Goal: Task Accomplishment & Management: Use online tool/utility

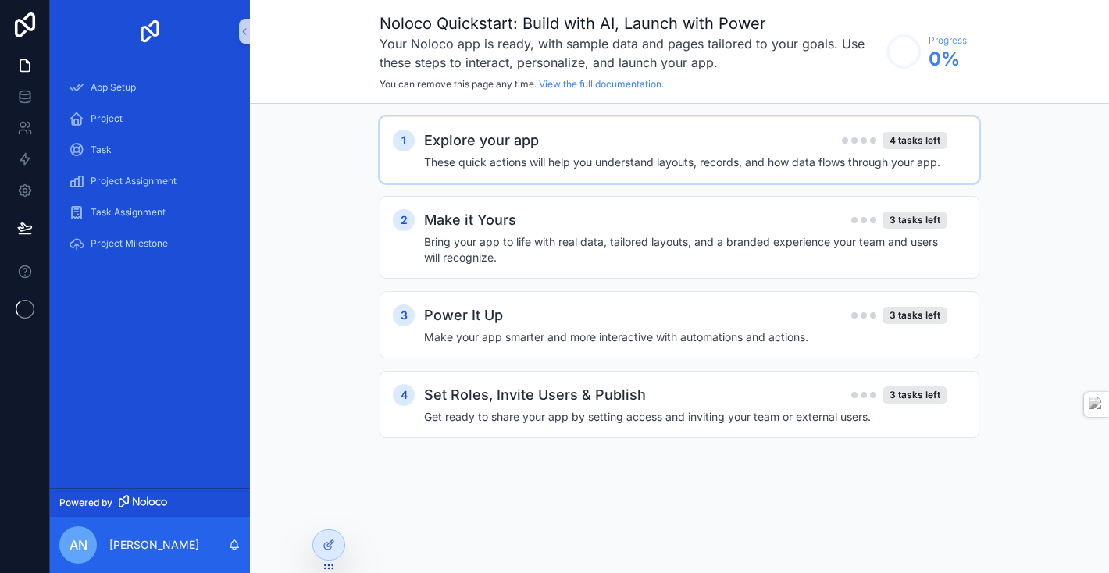
click at [762, 161] on h4 "These quick actions will help you understand layouts, records, and how data flo…" at bounding box center [685, 163] width 523 height 16
click at [893, 212] on div "3 tasks left" at bounding box center [915, 220] width 65 height 17
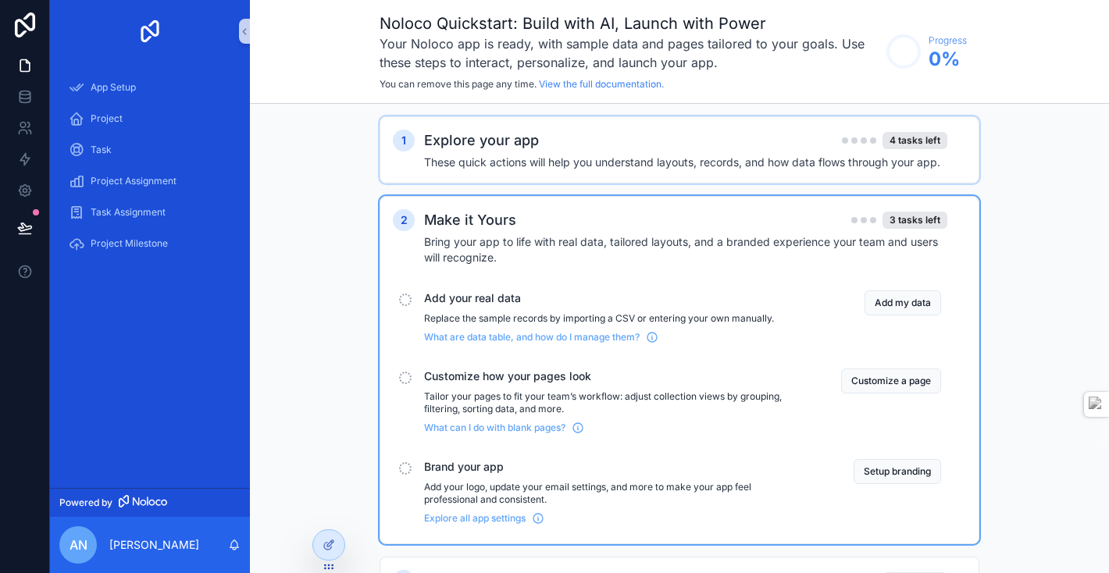
click at [744, 151] on div "Explore your app 4 tasks left" at bounding box center [685, 141] width 523 height 22
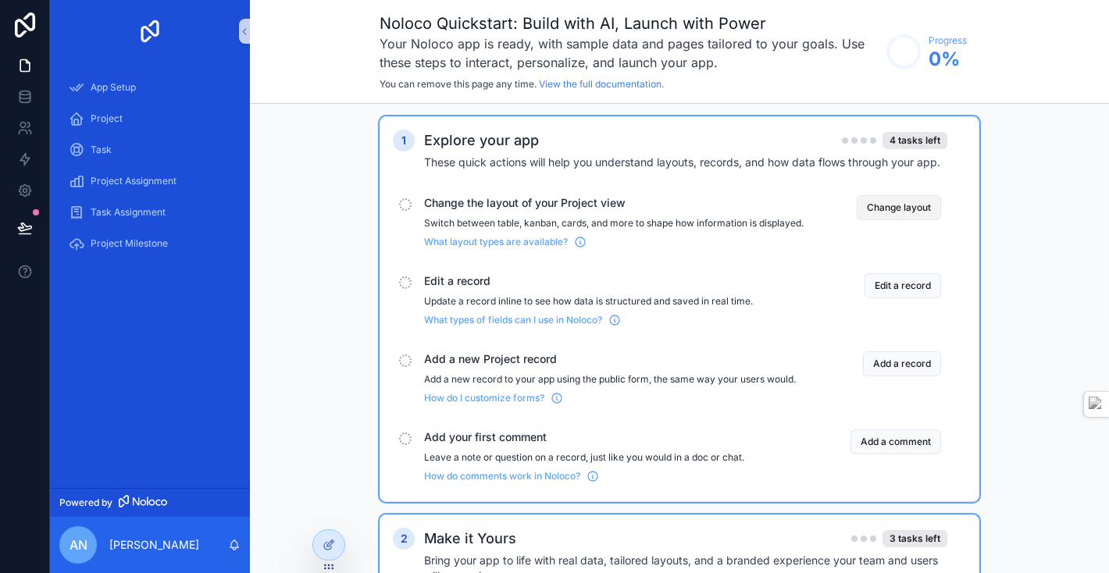
click at [903, 208] on button "Change layout" at bounding box center [899, 207] width 84 height 25
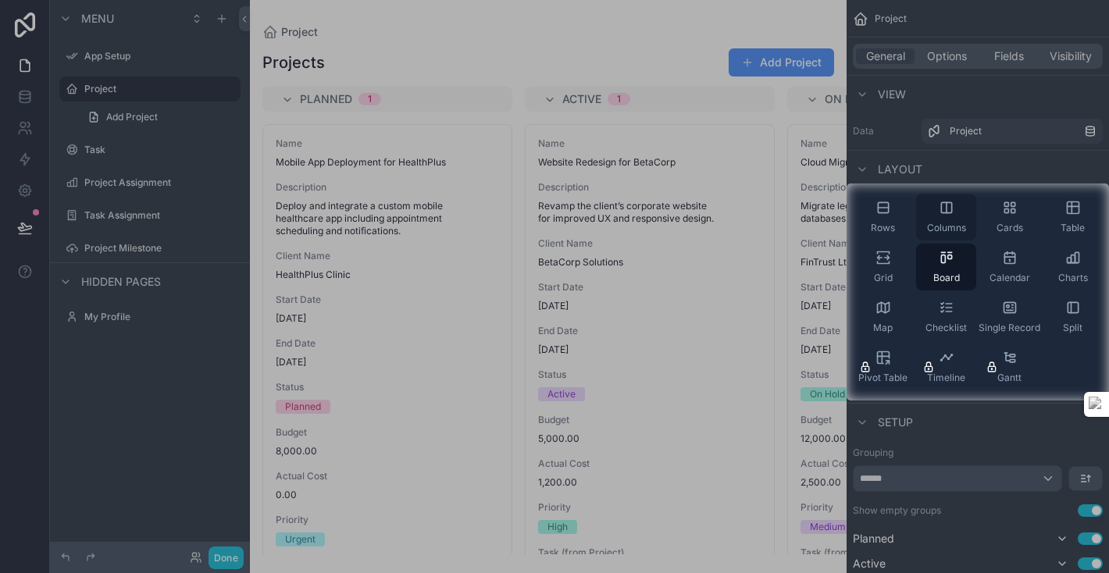
click at [961, 209] on div "Columns" at bounding box center [946, 217] width 60 height 47
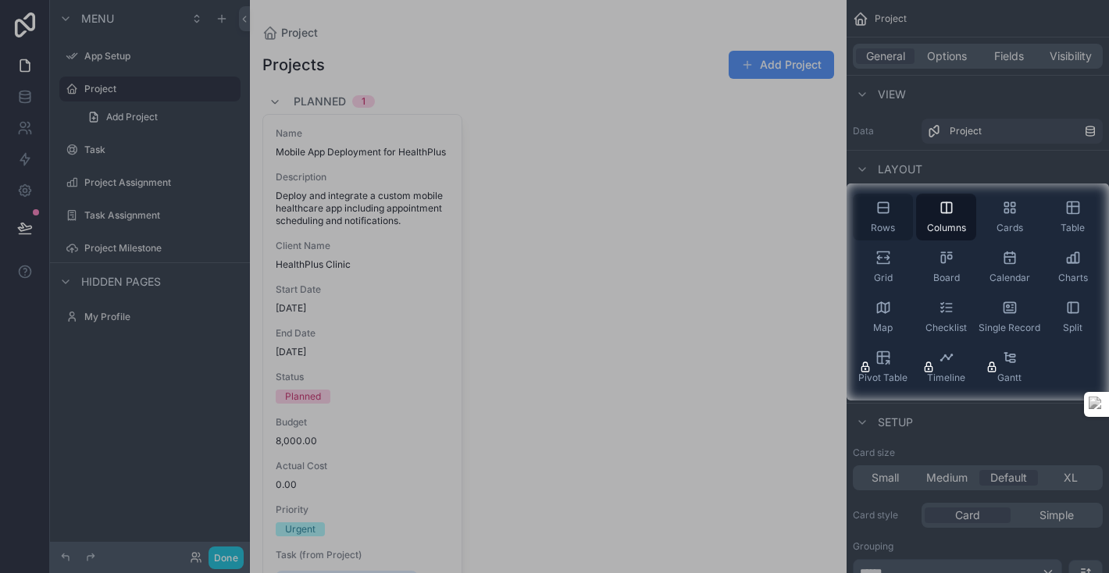
click at [886, 224] on span "Rows" at bounding box center [883, 228] width 24 height 12
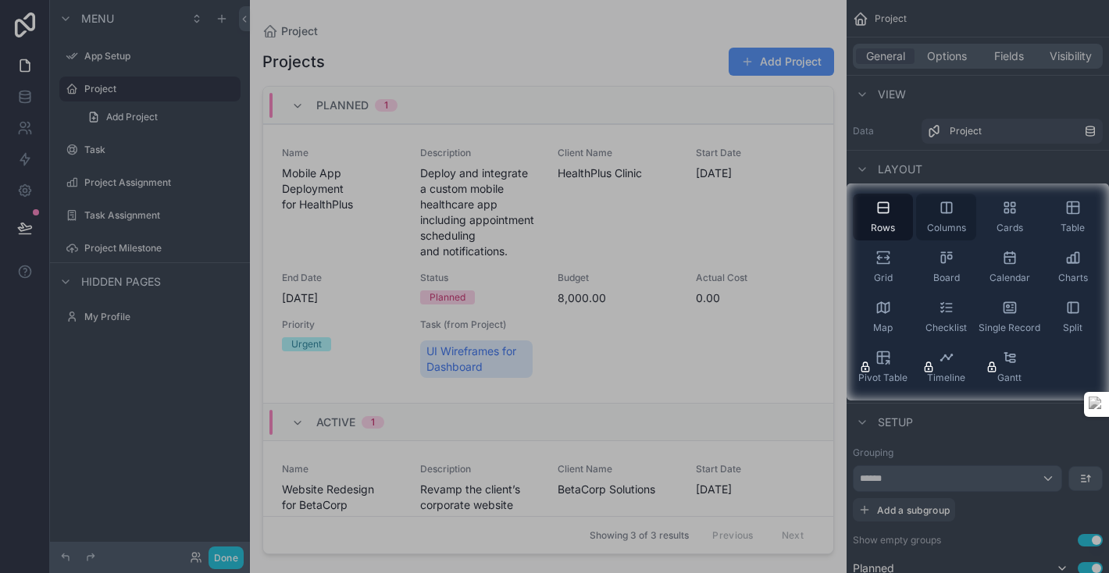
click at [936, 219] on div "Columns" at bounding box center [946, 217] width 60 height 47
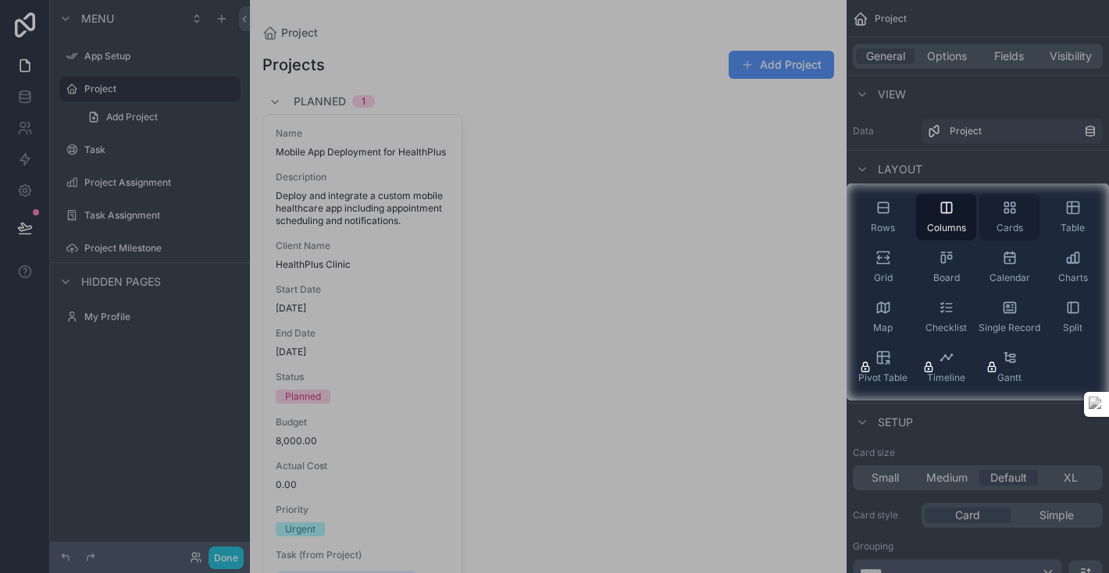
click at [1003, 215] on icon "scrollable content" at bounding box center [1010, 208] width 16 height 16
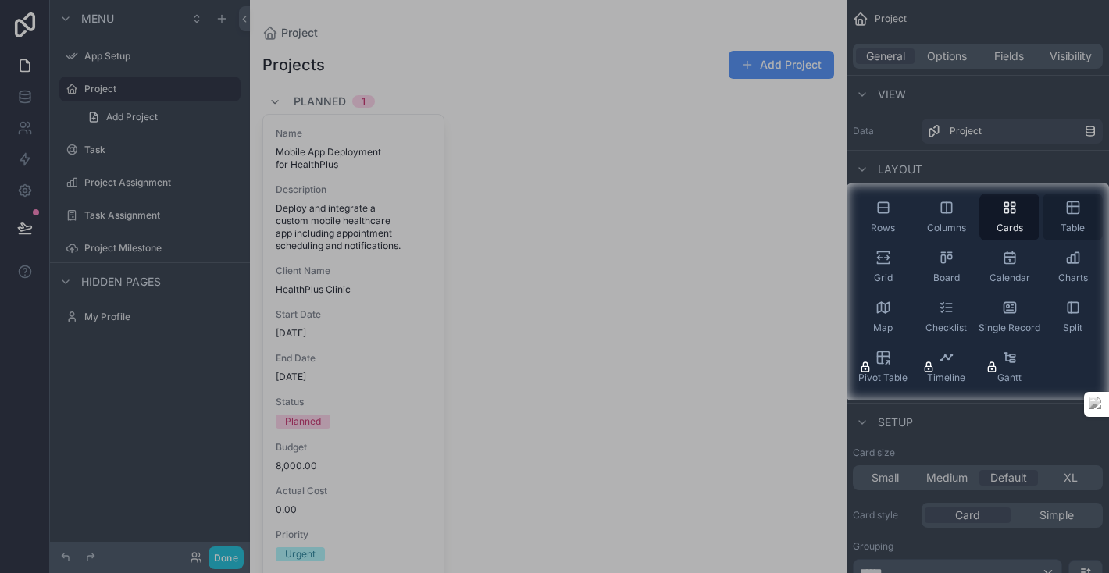
click at [1060, 217] on div "Table" at bounding box center [1073, 217] width 60 height 47
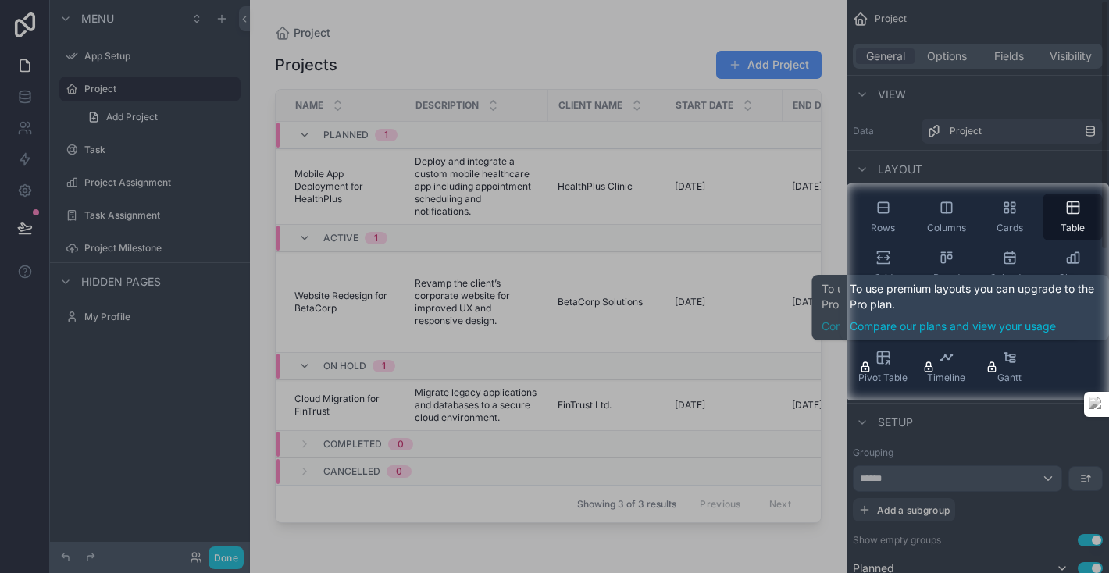
click at [1047, 436] on div at bounding box center [554, 487] width 1109 height 173
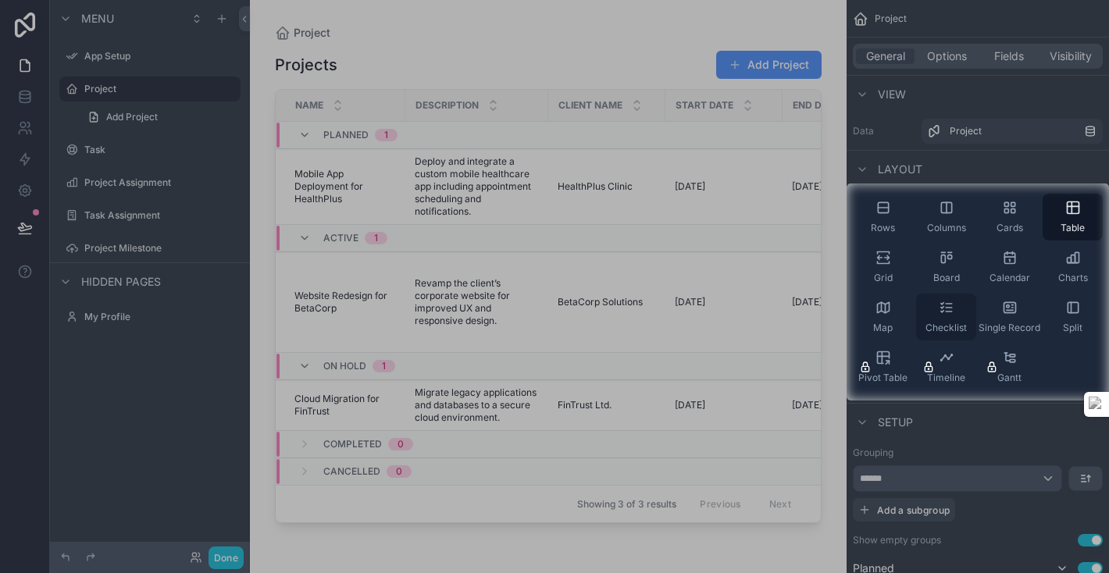
click at [947, 309] on icon "scrollable content" at bounding box center [947, 308] width 16 height 16
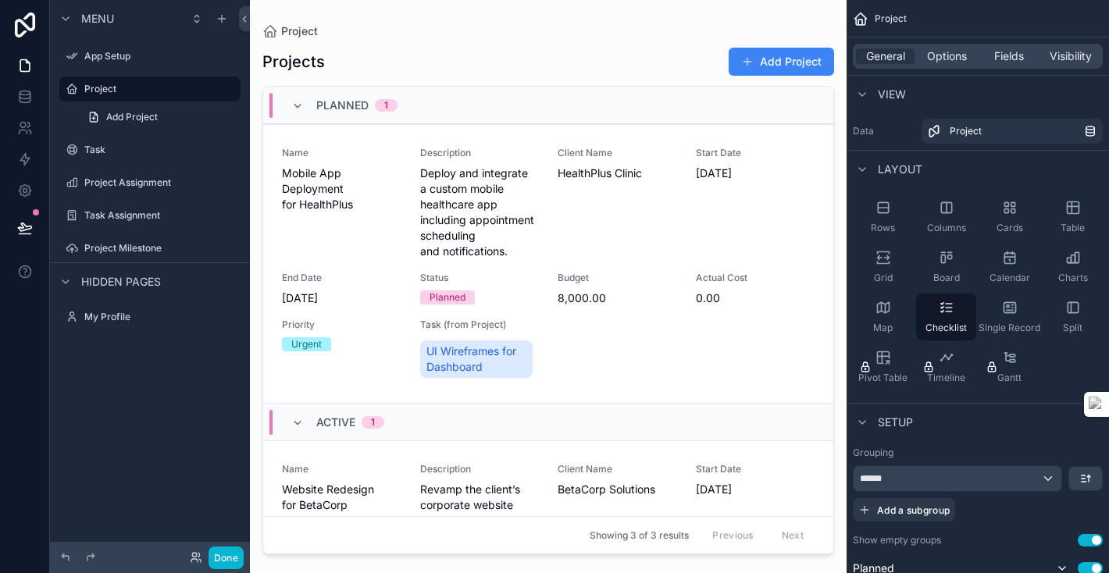
click at [448, 223] on div "scrollable content" at bounding box center [548, 277] width 597 height 555
click at [146, 119] on span "Add Project" at bounding box center [132, 117] width 52 height 12
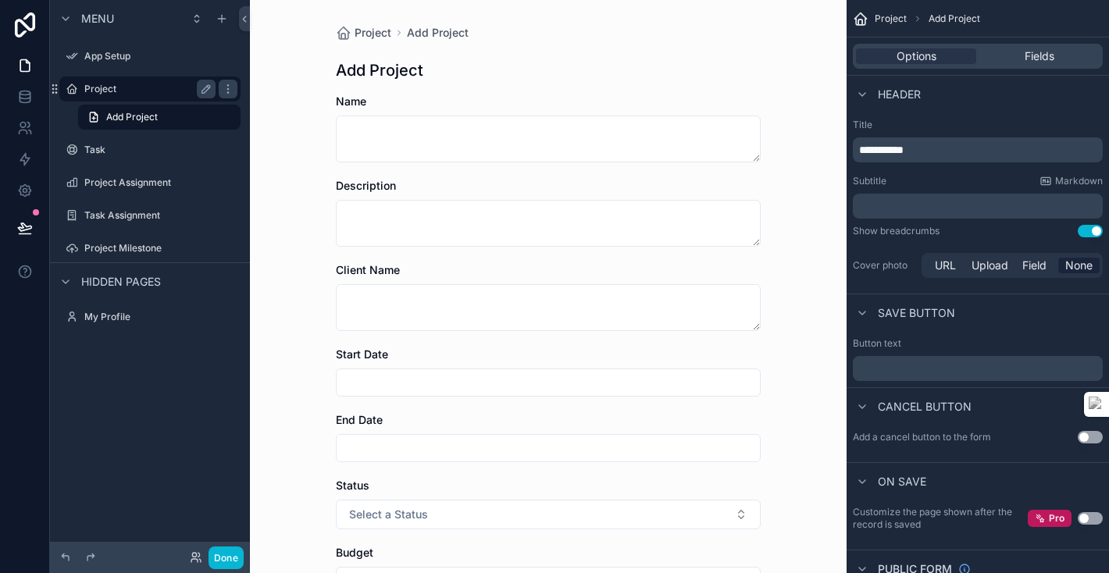
click at [91, 84] on label "Project" at bounding box center [146, 89] width 125 height 12
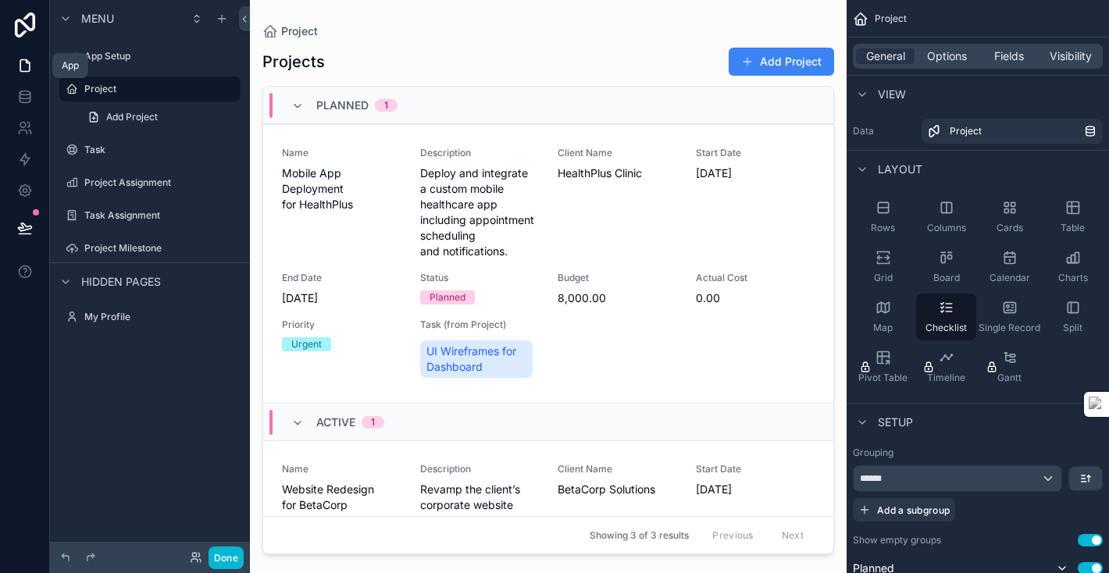
click at [21, 62] on icon at bounding box center [25, 66] width 16 height 16
click at [22, 26] on icon at bounding box center [24, 24] width 31 height 25
